Goal: Information Seeking & Learning: Learn about a topic

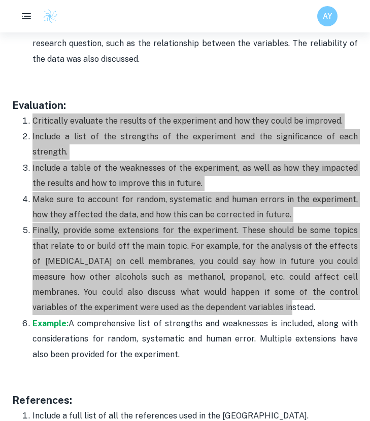
scroll to position [3299, 0]
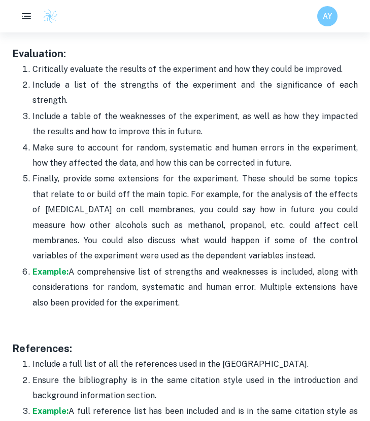
click at [92, 109] on p "Include a table of the weaknesses of the experiment, as well as how they impact…" at bounding box center [194, 124] width 325 height 31
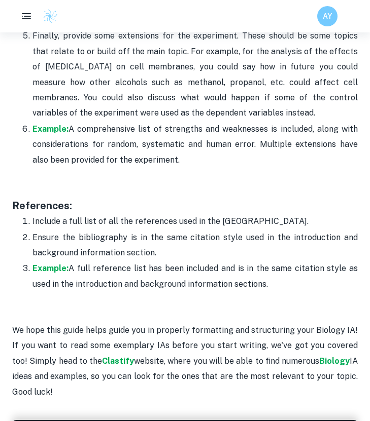
scroll to position [3430, 0]
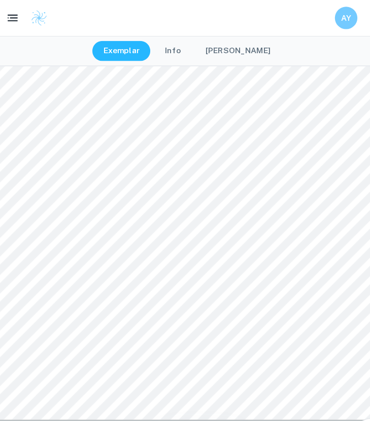
scroll to position [5504, 0]
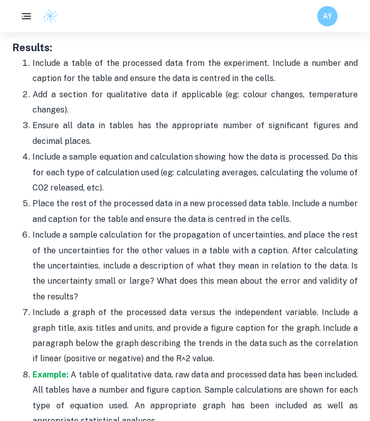
scroll to position [2560, 0]
